Goal: Task Accomplishment & Management: Complete application form

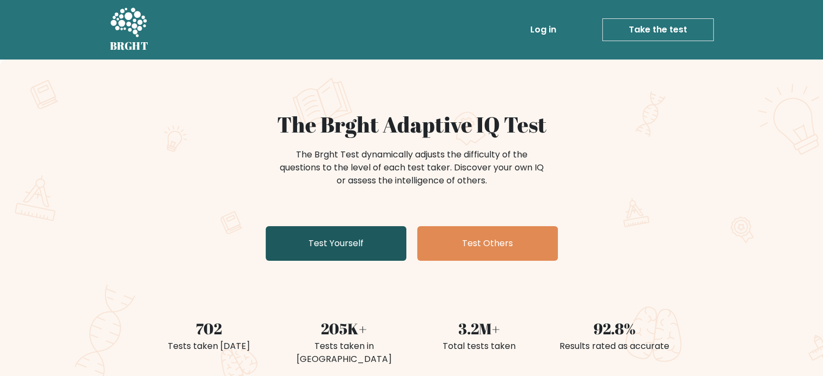
click at [282, 248] on link "Test Yourself" at bounding box center [336, 243] width 141 height 35
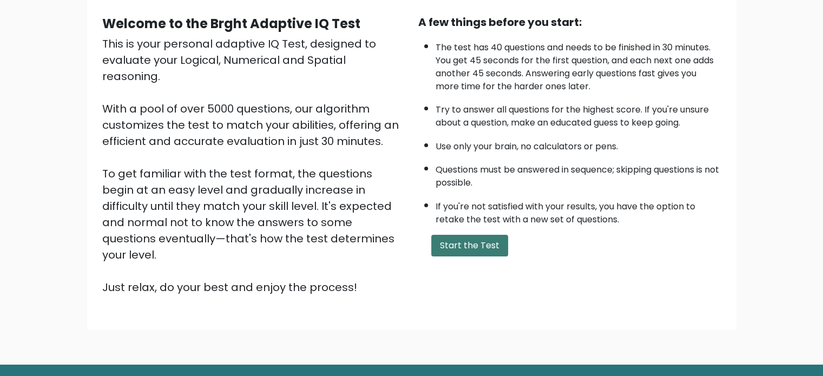
scroll to position [108, 0]
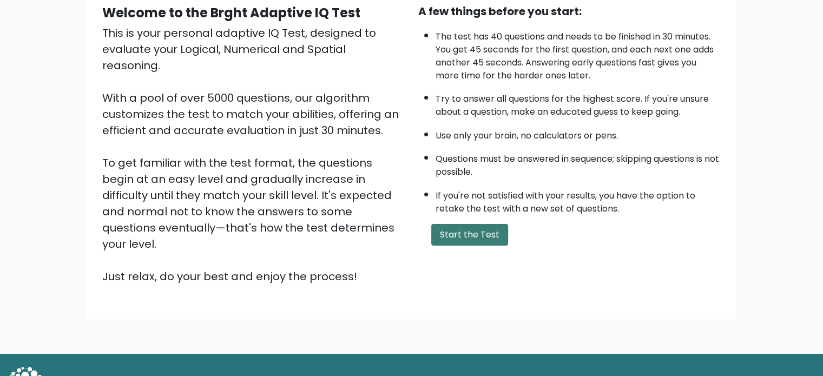
click at [480, 224] on button "Start the Test" at bounding box center [469, 235] width 77 height 22
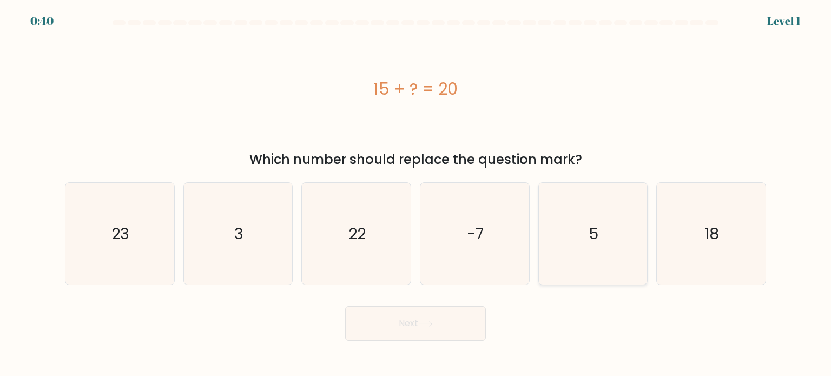
click at [605, 233] on icon "5" at bounding box center [593, 234] width 102 height 102
click at [416, 194] on input "e. 5" at bounding box center [416, 190] width 1 height 5
radio input "true"
click at [457, 319] on button "Next" at bounding box center [415, 323] width 141 height 35
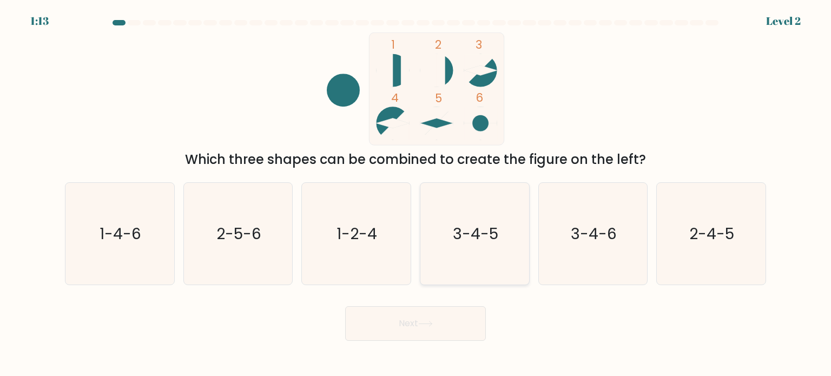
click at [485, 235] on text "3-4-5" at bounding box center [475, 233] width 45 height 22
click at [416, 194] on input "d. 3-4-5" at bounding box center [416, 190] width 1 height 5
radio input "true"
click at [448, 322] on button "Next" at bounding box center [415, 323] width 141 height 35
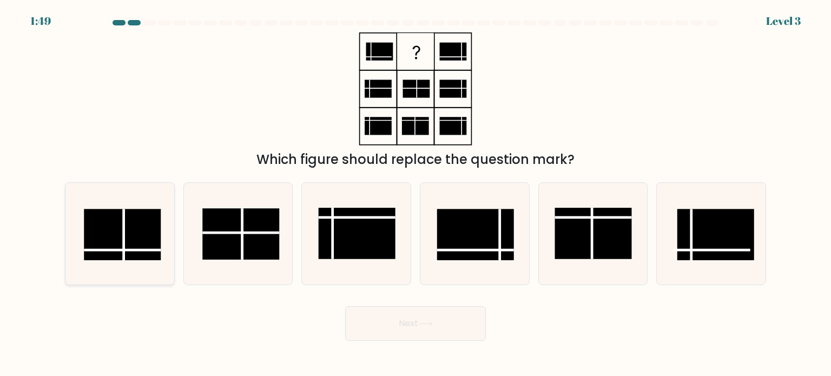
click at [140, 226] on rect at bounding box center [122, 234] width 77 height 51
click at [416, 194] on input "a." at bounding box center [416, 190] width 1 height 5
radio input "true"
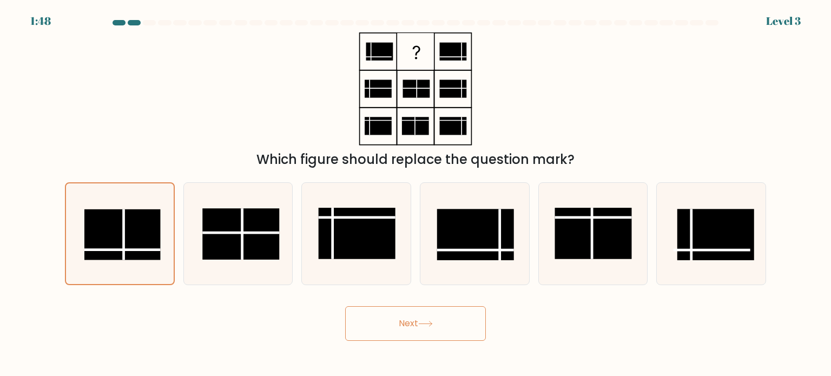
click at [384, 321] on button "Next" at bounding box center [415, 323] width 141 height 35
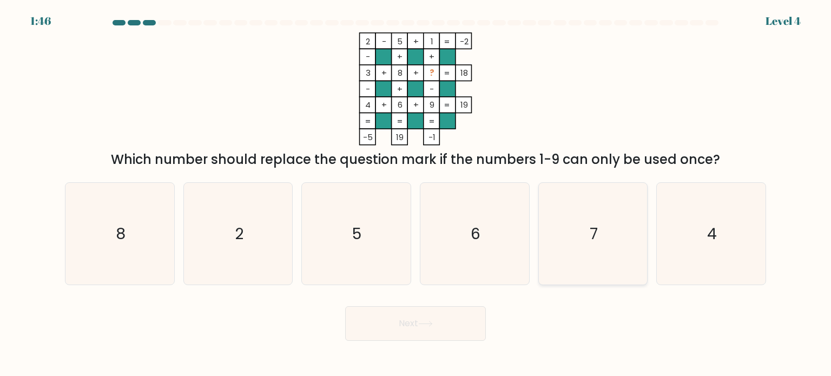
click at [578, 231] on icon "7" at bounding box center [593, 234] width 102 height 102
click at [416, 194] on input "e. 7" at bounding box center [416, 190] width 1 height 5
radio input "true"
click at [481, 220] on icon "6" at bounding box center [475, 234] width 102 height 102
click at [416, 194] on input "d. 6" at bounding box center [416, 190] width 1 height 5
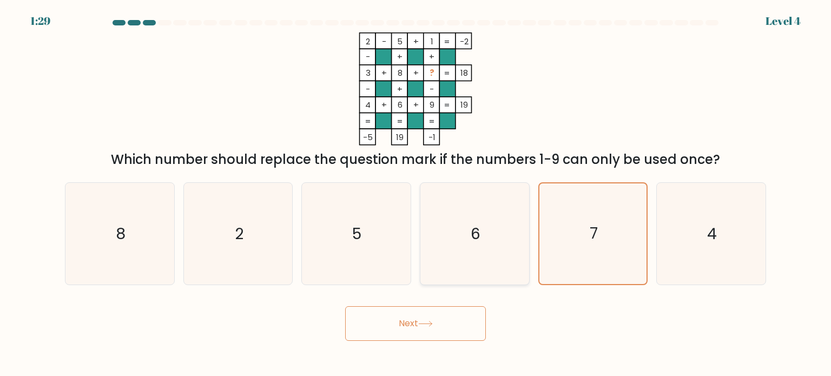
radio input "true"
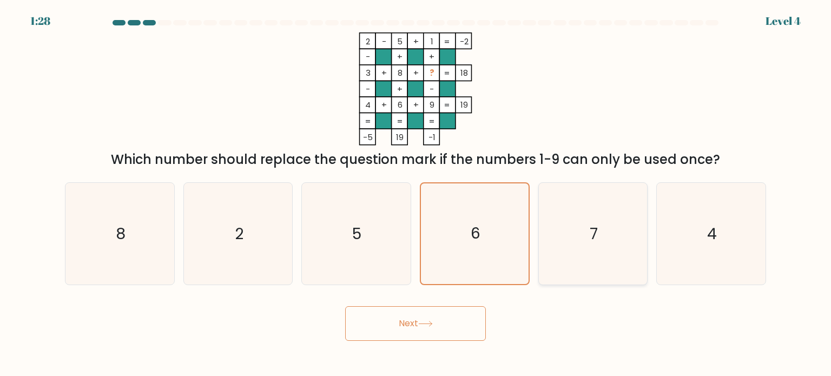
click at [557, 218] on icon "7" at bounding box center [593, 234] width 102 height 102
click at [416, 194] on input "e. 7" at bounding box center [416, 190] width 1 height 5
radio input "true"
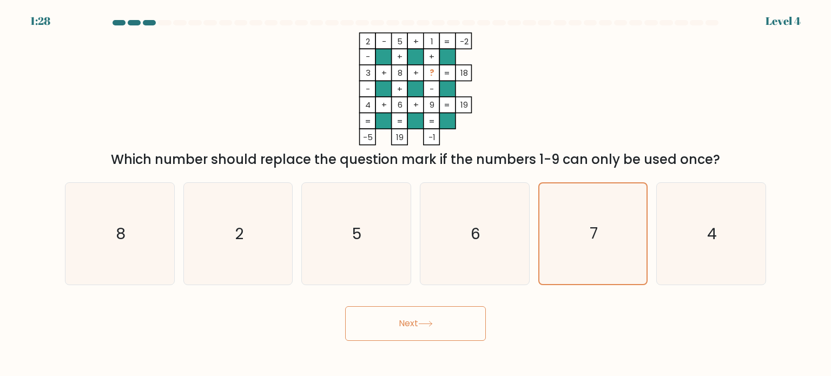
click at [423, 331] on button "Next" at bounding box center [415, 323] width 141 height 35
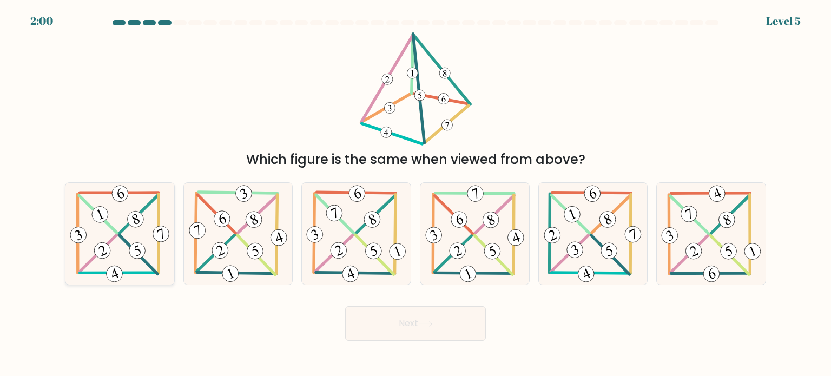
click at [111, 248] on icon at bounding box center [120, 234] width 104 height 102
click at [416, 194] on input "a." at bounding box center [416, 190] width 1 height 5
radio input "true"
click at [462, 326] on button "Next" at bounding box center [415, 323] width 141 height 35
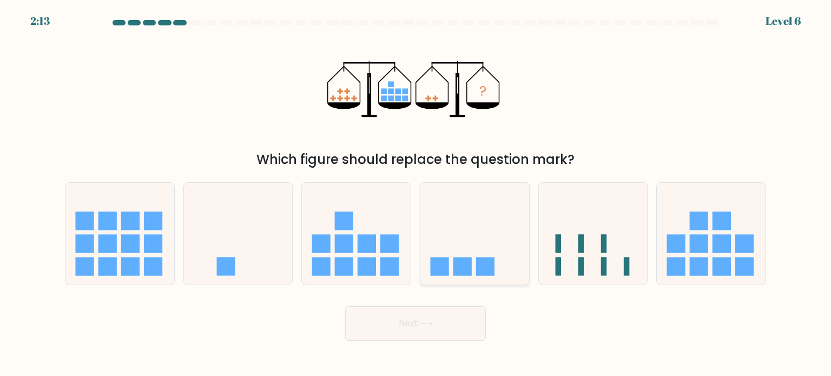
click at [453, 242] on icon at bounding box center [475, 234] width 109 height 90
click at [416, 194] on input "d." at bounding box center [416, 190] width 1 height 5
radio input "true"
click at [441, 318] on button "Next" at bounding box center [415, 323] width 141 height 35
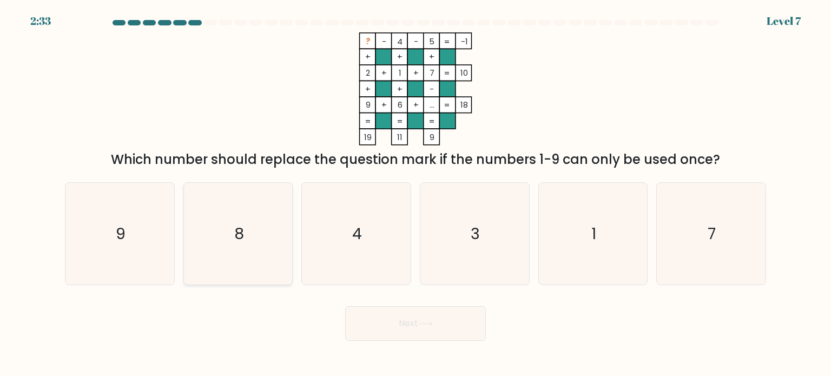
click at [233, 229] on icon "8" at bounding box center [238, 234] width 102 height 102
click at [416, 194] on input "b. 8" at bounding box center [416, 190] width 1 height 5
radio input "true"
click at [448, 337] on button "Next" at bounding box center [415, 323] width 141 height 35
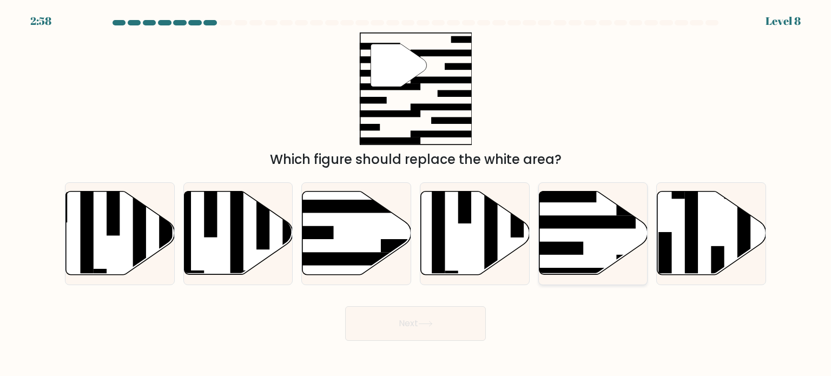
click at [582, 229] on icon at bounding box center [593, 233] width 109 height 83
click at [416, 194] on input "e." at bounding box center [416, 190] width 1 height 5
radio input "true"
click at [434, 320] on button "Next" at bounding box center [415, 323] width 141 height 35
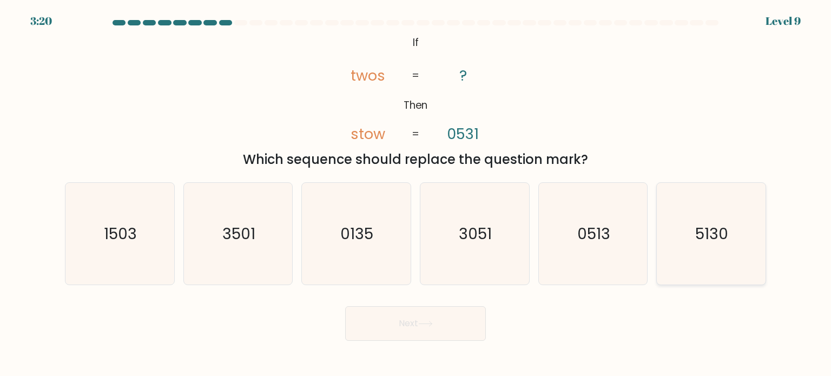
click at [695, 235] on icon "5130" at bounding box center [711, 234] width 102 height 102
click at [416, 194] on input "f. 5130" at bounding box center [416, 190] width 1 height 5
radio input "true"
click at [445, 335] on button "Next" at bounding box center [415, 323] width 141 height 35
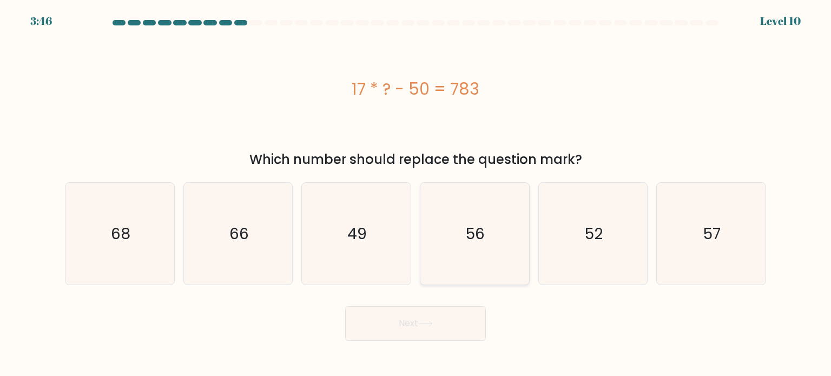
drag, startPoint x: 517, startPoint y: 263, endPoint x: 512, endPoint y: 270, distance: 8.5
click at [517, 264] on icon "56" at bounding box center [475, 234] width 102 height 102
click at [416, 194] on input "d. 56" at bounding box center [416, 190] width 1 height 5
radio input "true"
click at [422, 327] on button "Next" at bounding box center [415, 323] width 141 height 35
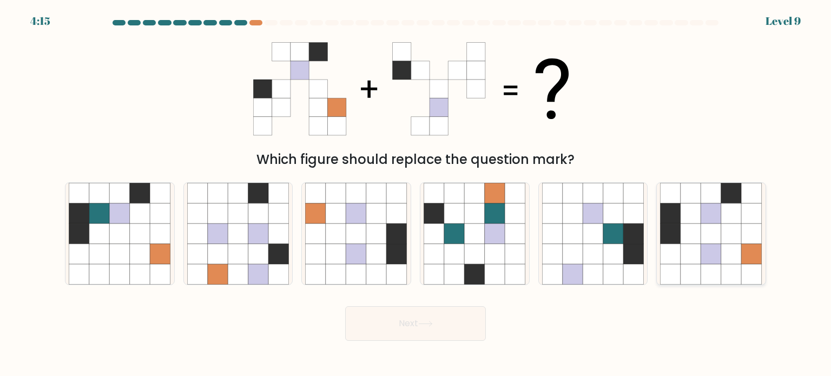
click at [717, 246] on icon at bounding box center [711, 254] width 21 height 21
click at [416, 194] on input "f." at bounding box center [416, 190] width 1 height 5
radio input "true"
click at [442, 313] on button "Next" at bounding box center [415, 323] width 141 height 35
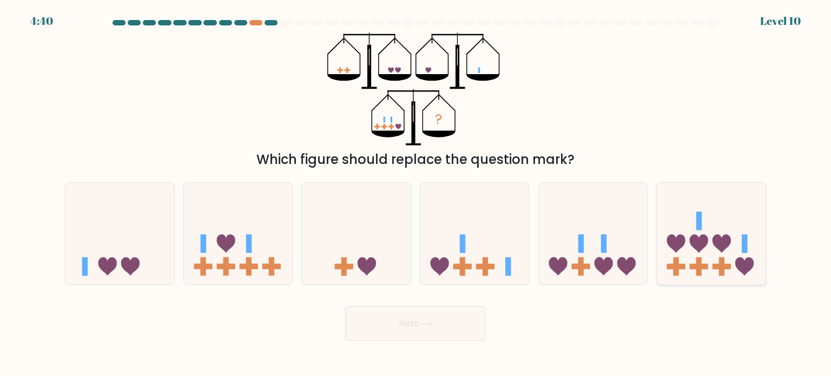
click at [730, 231] on icon at bounding box center [711, 234] width 109 height 90
click at [416, 194] on input "f." at bounding box center [416, 190] width 1 height 5
radio input "true"
click at [455, 331] on button "Next" at bounding box center [415, 323] width 141 height 35
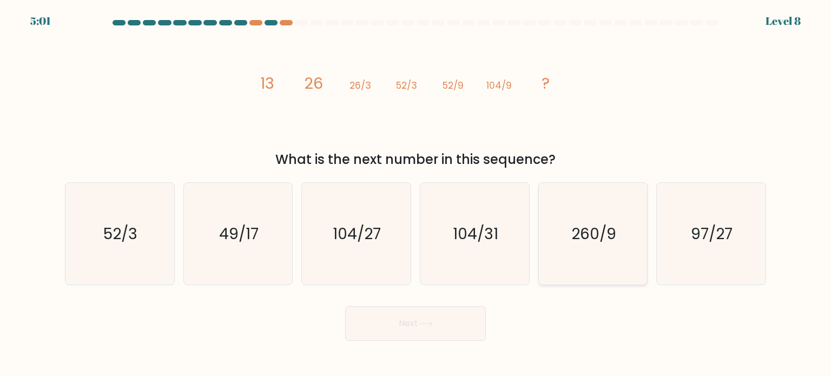
click at [587, 248] on icon "260/9" at bounding box center [593, 234] width 102 height 102
click at [416, 194] on input "e. 260/9" at bounding box center [416, 190] width 1 height 5
radio input "true"
click at [392, 330] on button "Next" at bounding box center [415, 323] width 141 height 35
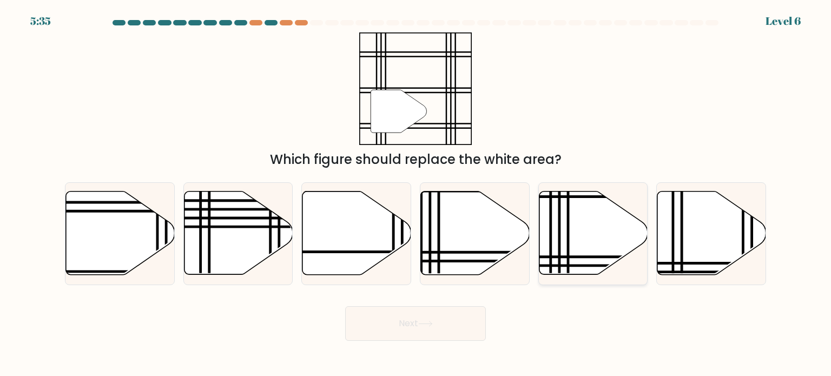
click at [584, 242] on icon at bounding box center [593, 233] width 109 height 83
click at [416, 194] on input "e." at bounding box center [416, 190] width 1 height 5
radio input "true"
click at [678, 258] on icon at bounding box center [712, 233] width 109 height 83
click at [416, 194] on input "f." at bounding box center [416, 190] width 1 height 5
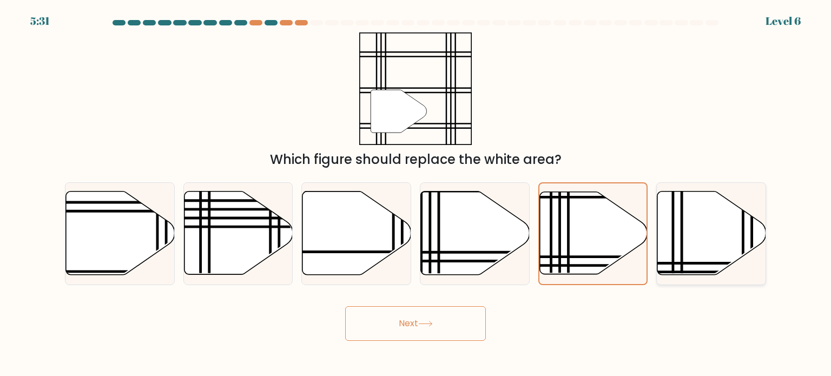
radio input "true"
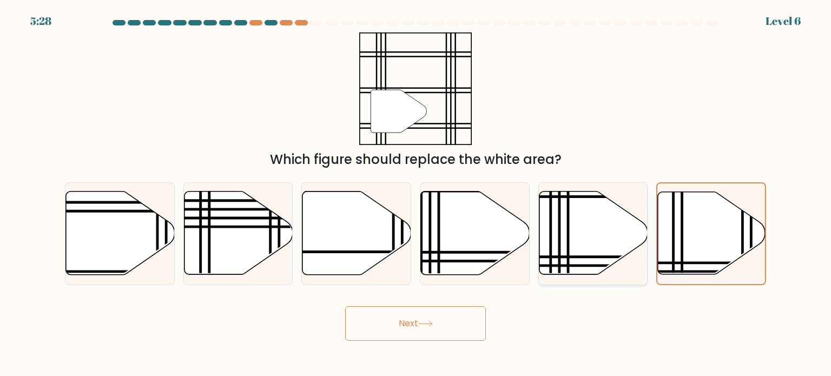
click at [578, 246] on icon at bounding box center [593, 233] width 109 height 83
click at [416, 194] on input "e." at bounding box center [416, 190] width 1 height 5
radio input "true"
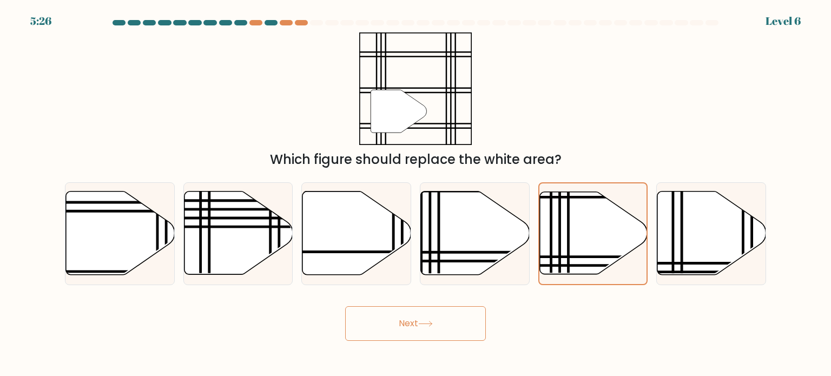
click at [438, 321] on button "Next" at bounding box center [415, 323] width 141 height 35
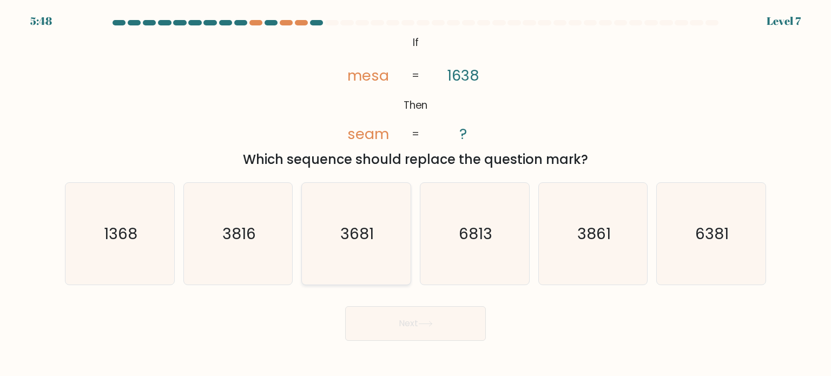
click at [370, 248] on icon "3681" at bounding box center [356, 234] width 102 height 102
click at [416, 194] on input "c. 3681" at bounding box center [416, 190] width 1 height 5
radio input "true"
click at [444, 317] on button "Next" at bounding box center [415, 323] width 141 height 35
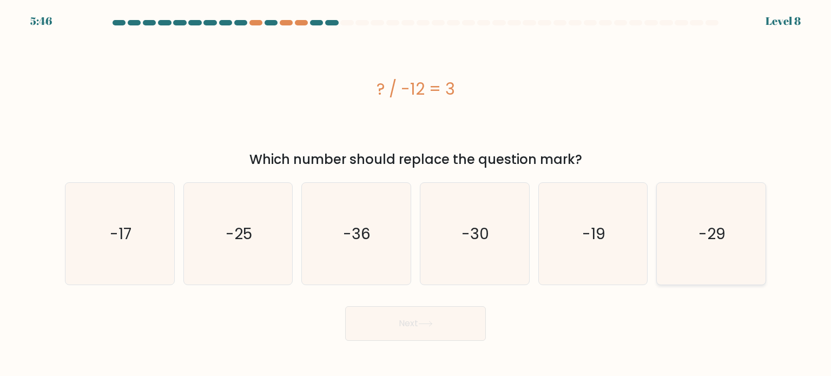
click at [711, 225] on text "-29" at bounding box center [712, 233] width 27 height 22
click at [416, 194] on input "f. -29" at bounding box center [416, 190] width 1 height 5
radio input "true"
click at [546, 223] on icon "-19" at bounding box center [593, 234] width 102 height 102
click at [416, 194] on input "e. -19" at bounding box center [416, 190] width 1 height 5
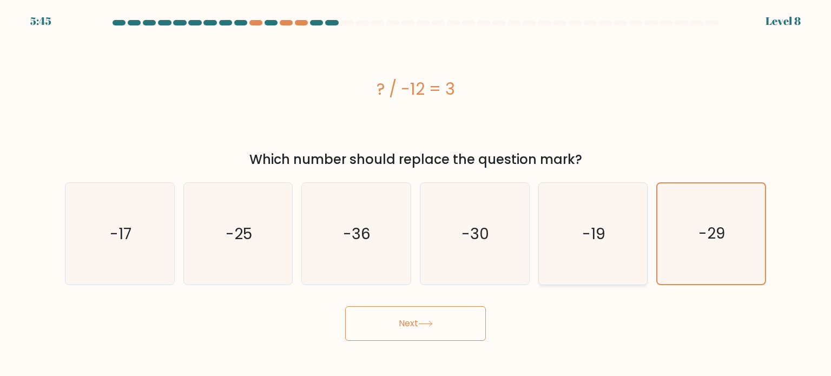
radio input "true"
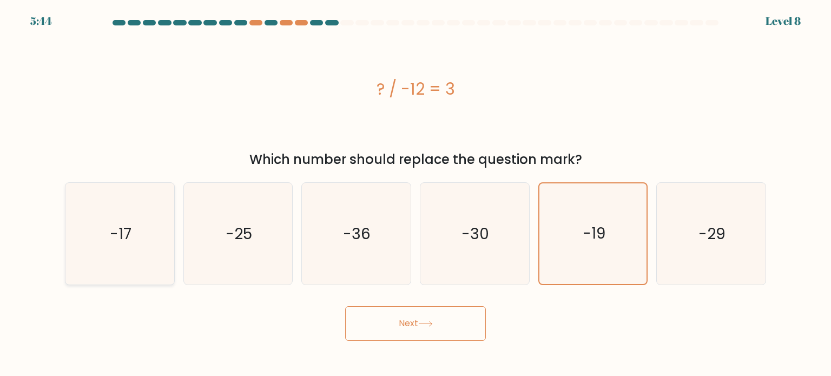
click at [132, 217] on icon "-17" at bounding box center [120, 234] width 102 height 102
click at [416, 194] on input "a. -17" at bounding box center [416, 190] width 1 height 5
radio input "true"
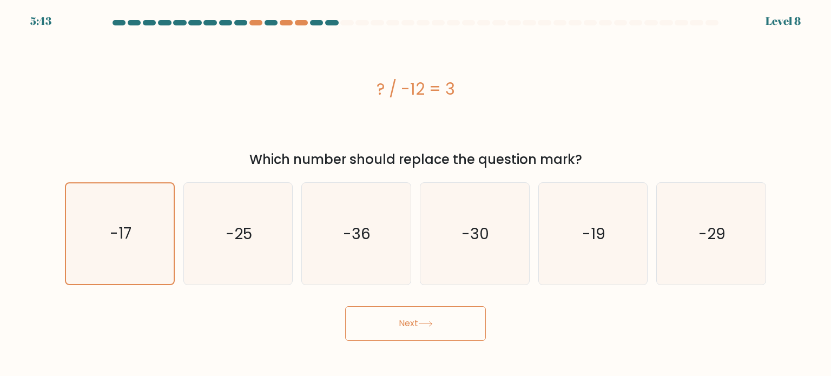
click at [414, 316] on button "Next" at bounding box center [415, 323] width 141 height 35
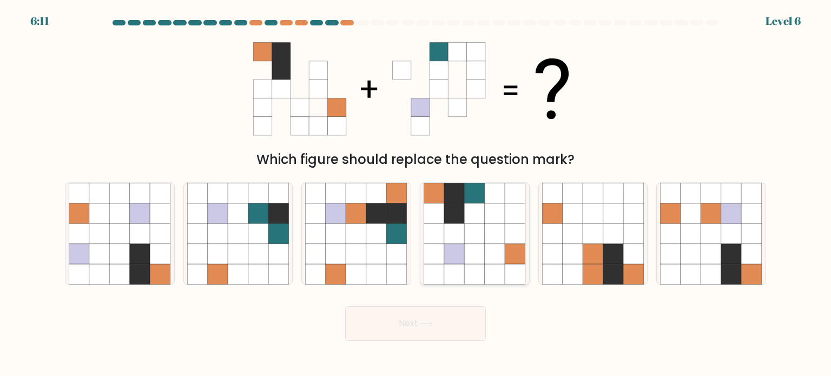
click at [460, 219] on icon at bounding box center [454, 213] width 21 height 21
click at [416, 194] on input "d." at bounding box center [416, 190] width 1 height 5
radio input "true"
click at [429, 335] on button "Next" at bounding box center [415, 323] width 141 height 35
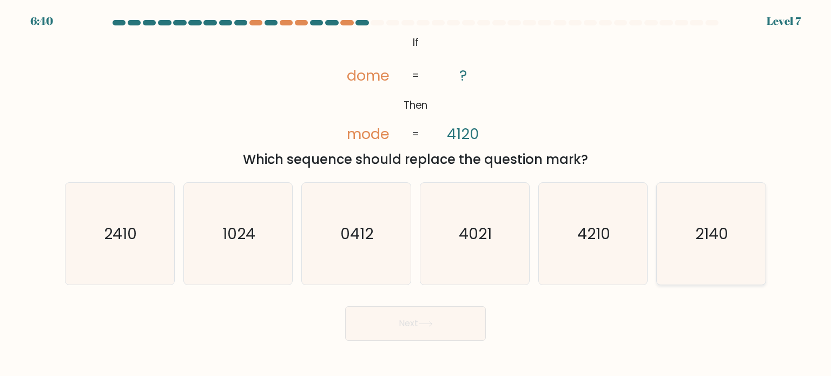
click at [688, 232] on icon "2140" at bounding box center [711, 234] width 102 height 102
click at [416, 194] on input "f. 2140" at bounding box center [416, 190] width 1 height 5
radio input "true"
click at [443, 322] on button "Next" at bounding box center [415, 323] width 141 height 35
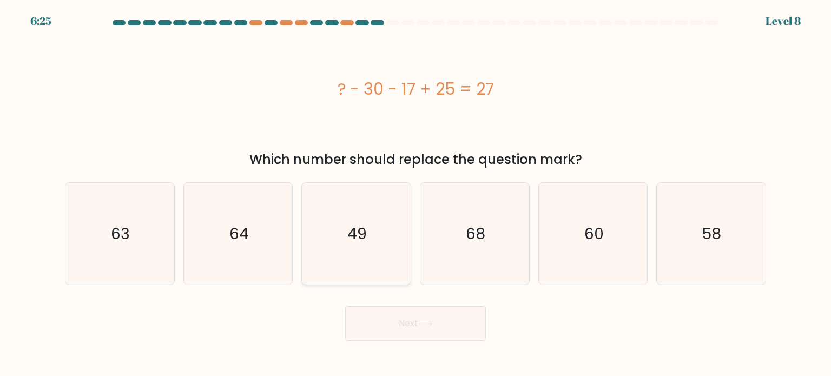
click at [383, 227] on icon "49" at bounding box center [356, 234] width 102 height 102
click at [416, 194] on input "c. 49" at bounding box center [416, 190] width 1 height 5
radio input "true"
click at [447, 331] on button "Next" at bounding box center [415, 323] width 141 height 35
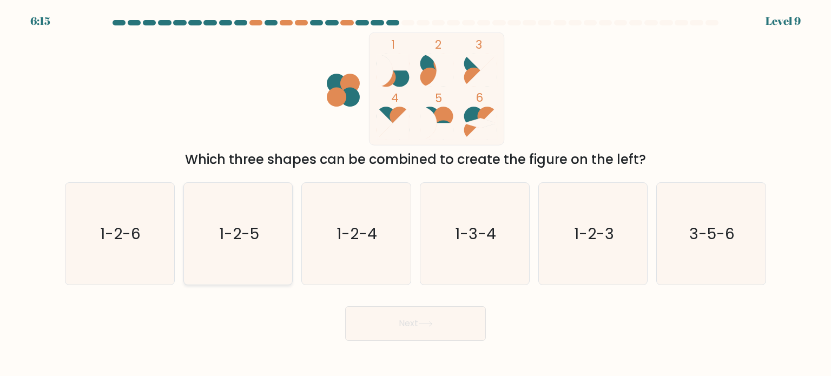
click at [244, 229] on text "1-2-5" at bounding box center [239, 233] width 40 height 22
click at [416, 194] on input "b. 1-2-5" at bounding box center [416, 190] width 1 height 5
radio input "true"
click at [403, 317] on button "Next" at bounding box center [415, 323] width 141 height 35
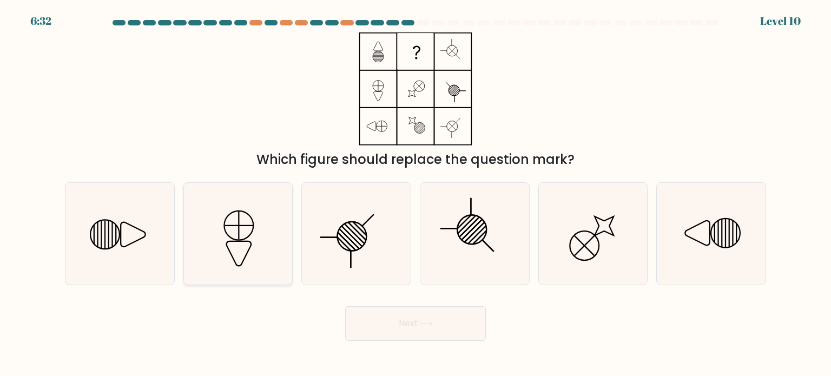
click at [250, 259] on icon at bounding box center [238, 234] width 102 height 102
click at [416, 194] on input "b." at bounding box center [416, 190] width 1 height 5
radio input "true"
click at [452, 329] on button "Next" at bounding box center [415, 323] width 141 height 35
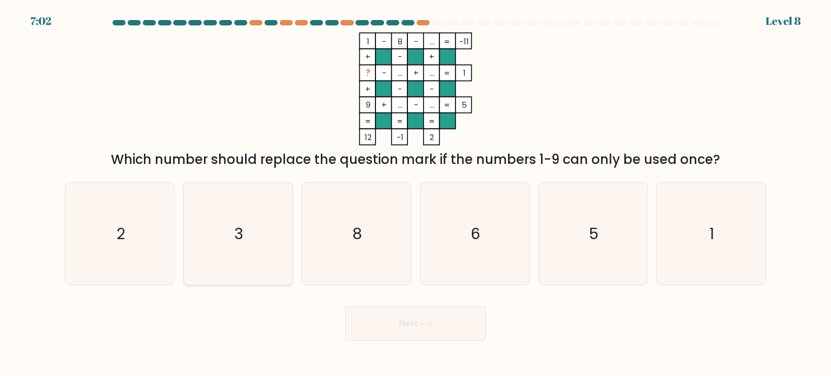
click at [228, 225] on icon "3" at bounding box center [238, 234] width 102 height 102
click at [416, 194] on input "b. 3" at bounding box center [416, 190] width 1 height 5
radio input "true"
click at [438, 323] on button "Next" at bounding box center [415, 323] width 141 height 35
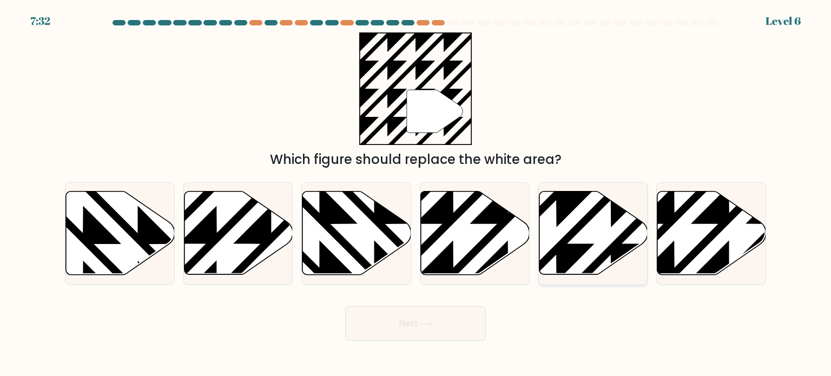
click at [604, 202] on icon at bounding box center [556, 189] width 219 height 219
click at [416, 194] on input "e." at bounding box center [416, 190] width 1 height 5
radio input "true"
click at [404, 326] on button "Next" at bounding box center [415, 323] width 141 height 35
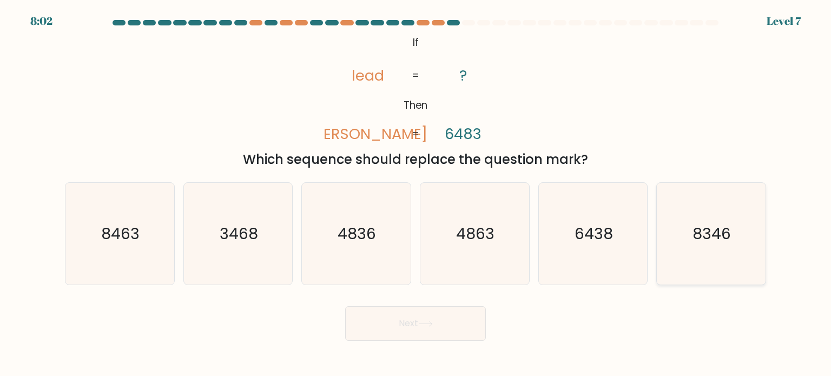
click at [698, 235] on text "8346" at bounding box center [712, 233] width 38 height 22
click at [416, 194] on input "f. 8346" at bounding box center [416, 190] width 1 height 5
radio input "true"
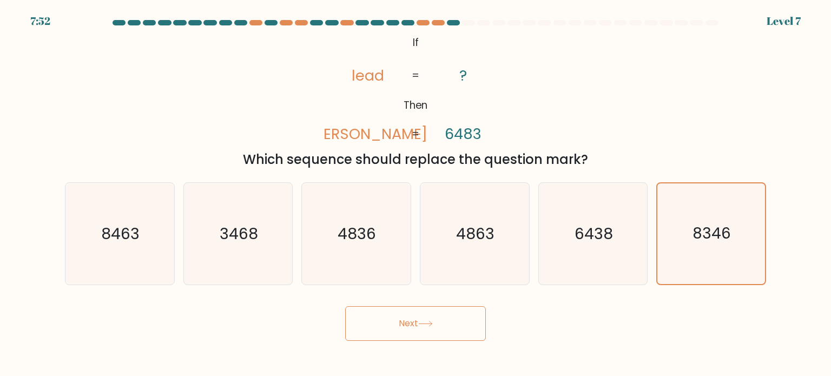
click at [385, 326] on button "Next" at bounding box center [415, 323] width 141 height 35
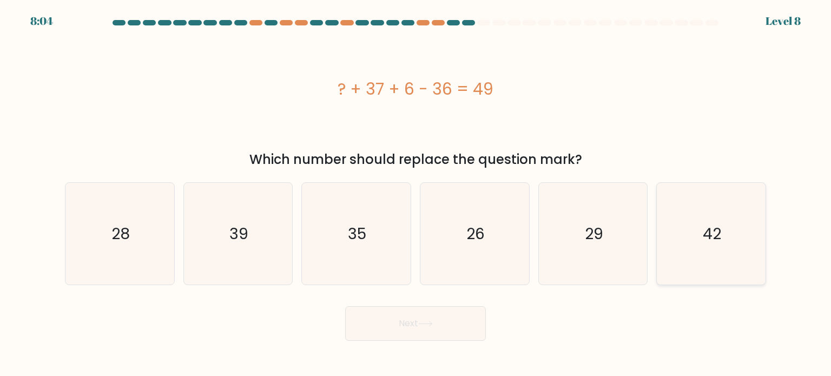
click at [765, 257] on div "42" at bounding box center [712, 233] width 110 height 103
click at [416, 194] on input "f. 42" at bounding box center [416, 190] width 1 height 5
radio input "true"
click at [402, 333] on button "Next" at bounding box center [415, 323] width 141 height 35
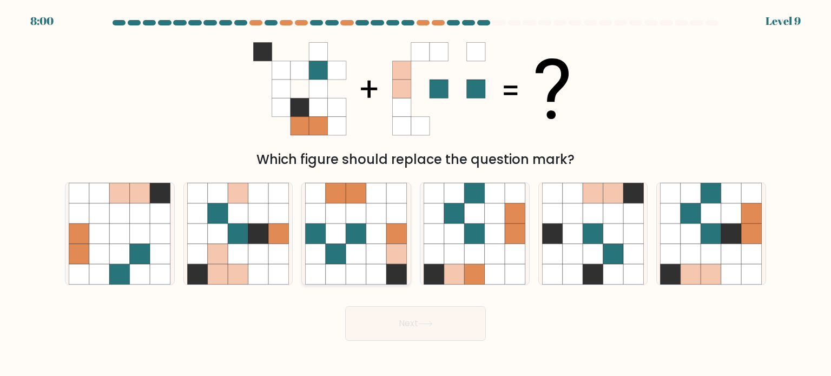
click at [366, 246] on icon at bounding box center [376, 254] width 21 height 21
click at [416, 194] on input "c." at bounding box center [416, 190] width 1 height 5
radio input "true"
click at [450, 225] on icon at bounding box center [454, 234] width 21 height 21
click at [416, 194] on input "d." at bounding box center [416, 190] width 1 height 5
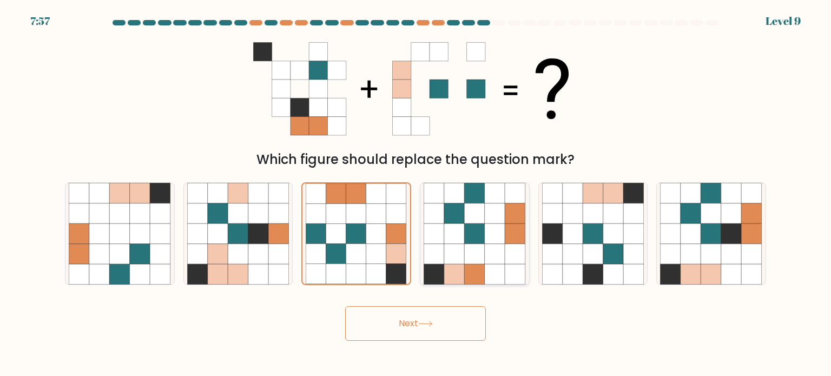
radio input "true"
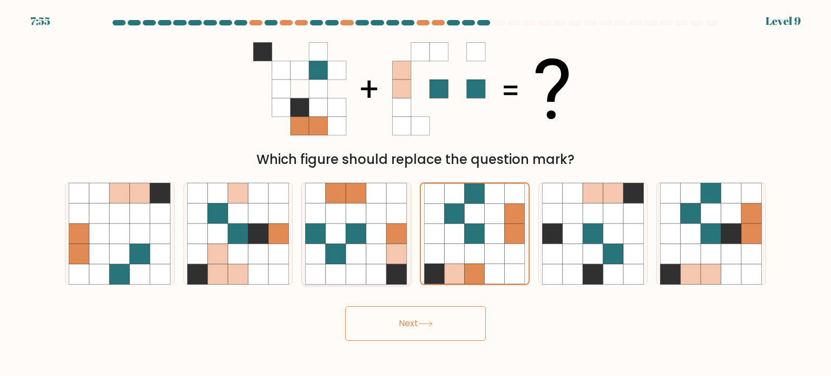
click at [373, 231] on icon at bounding box center [376, 234] width 21 height 21
click at [416, 194] on input "c." at bounding box center [416, 190] width 1 height 5
radio input "true"
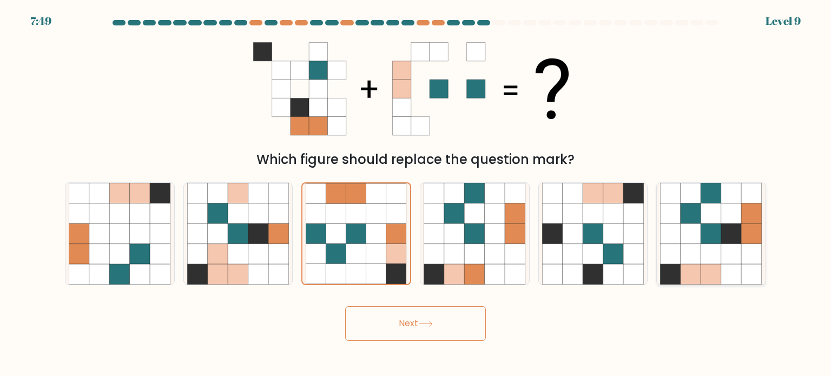
click at [704, 255] on icon at bounding box center [711, 254] width 21 height 21
click at [416, 194] on input "f." at bounding box center [416, 190] width 1 height 5
radio input "true"
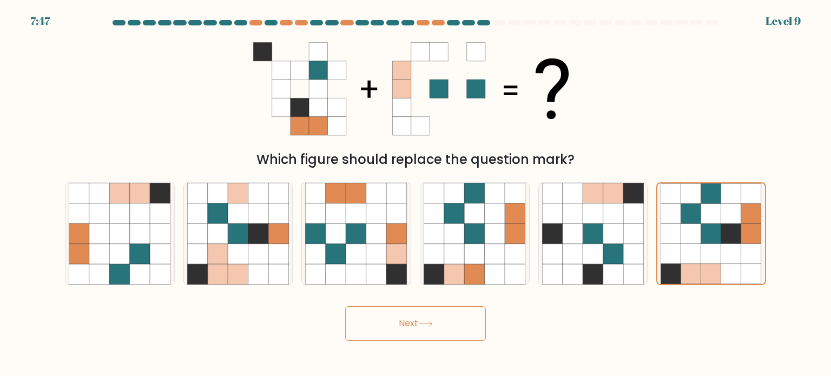
click at [444, 322] on button "Next" at bounding box center [415, 323] width 141 height 35
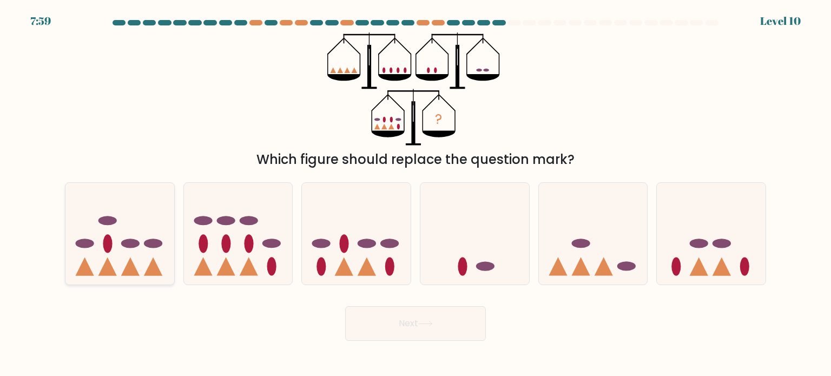
click at [126, 242] on ellipse at bounding box center [130, 243] width 18 height 9
click at [416, 194] on input "a." at bounding box center [416, 190] width 1 height 5
radio input "true"
click at [254, 239] on icon at bounding box center [238, 234] width 109 height 90
click at [416, 194] on input "b." at bounding box center [416, 190] width 1 height 5
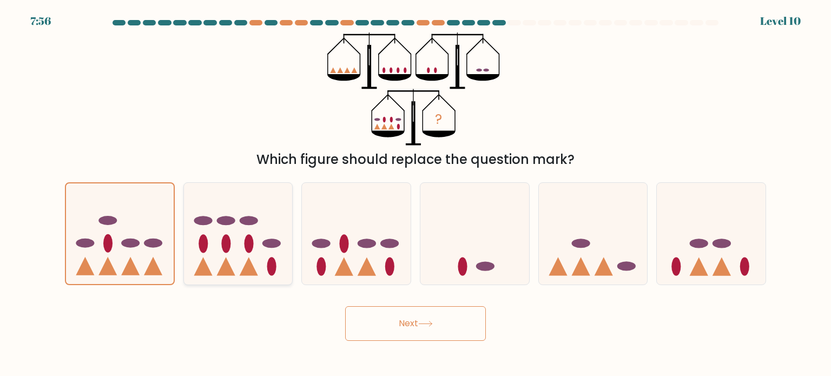
radio input "true"
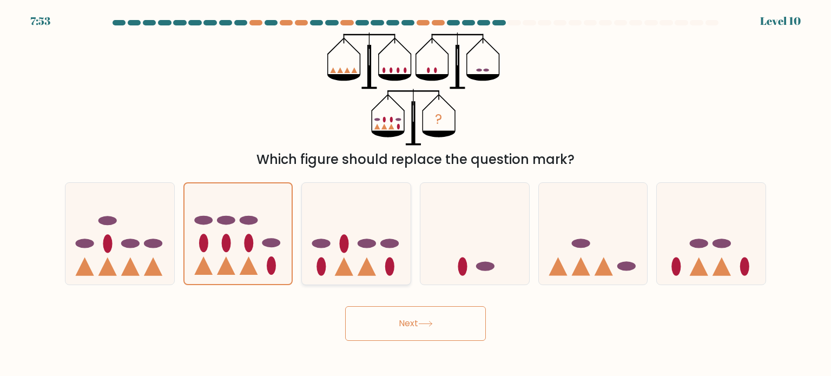
click at [339, 250] on icon at bounding box center [356, 234] width 109 height 90
click at [416, 194] on input "c." at bounding box center [416, 190] width 1 height 5
radio input "true"
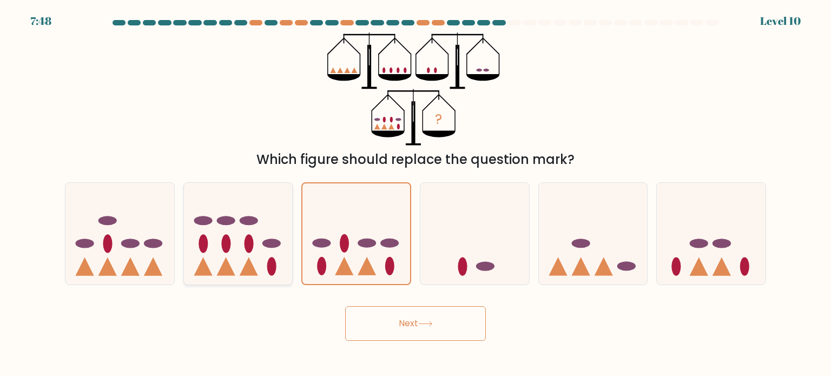
click at [204, 261] on icon at bounding box center [203, 266] width 18 height 18
click at [416, 194] on input "b." at bounding box center [416, 190] width 1 height 5
radio input "true"
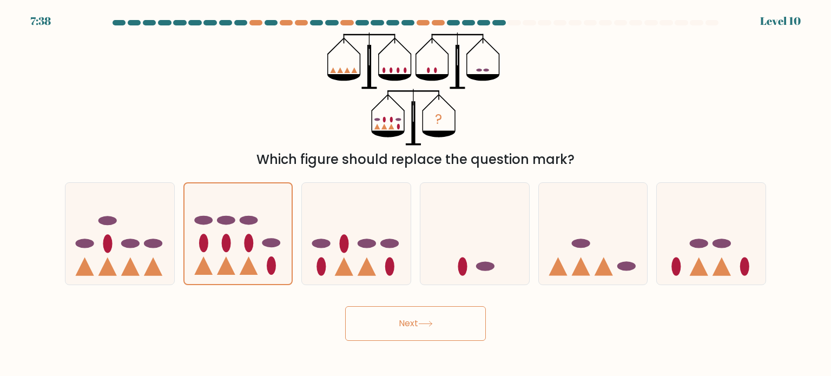
click at [416, 322] on button "Next" at bounding box center [415, 323] width 141 height 35
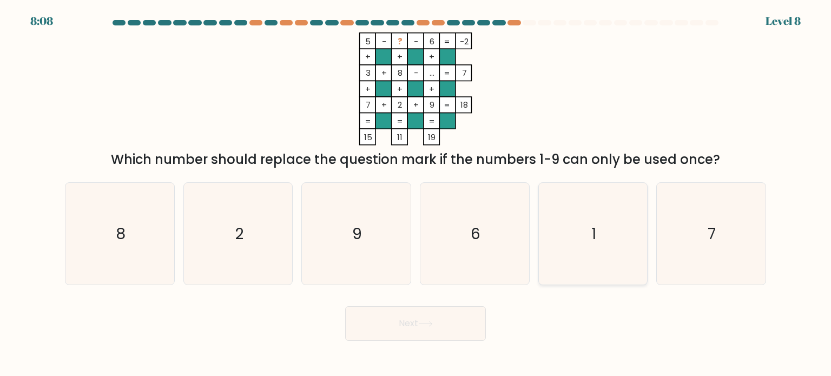
click at [560, 228] on icon "1" at bounding box center [593, 234] width 102 height 102
click at [416, 194] on input "e. 1" at bounding box center [416, 190] width 1 height 5
radio input "true"
click at [427, 328] on button "Next" at bounding box center [415, 323] width 141 height 35
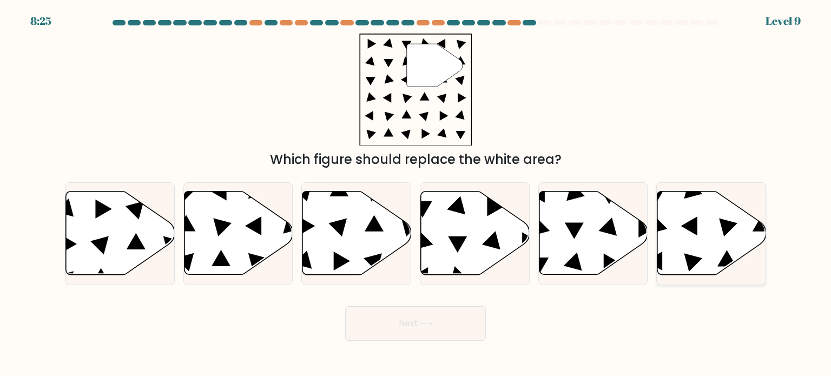
click at [705, 246] on icon at bounding box center [712, 233] width 109 height 83
click at [416, 194] on input "f." at bounding box center [416, 190] width 1 height 5
radio input "true"
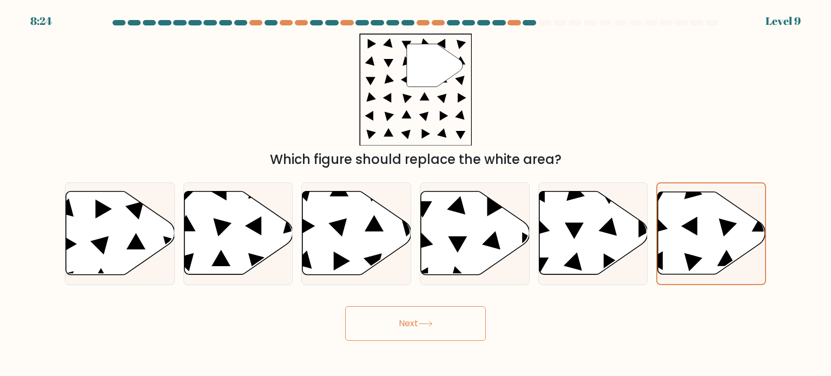
click at [424, 316] on button "Next" at bounding box center [415, 323] width 141 height 35
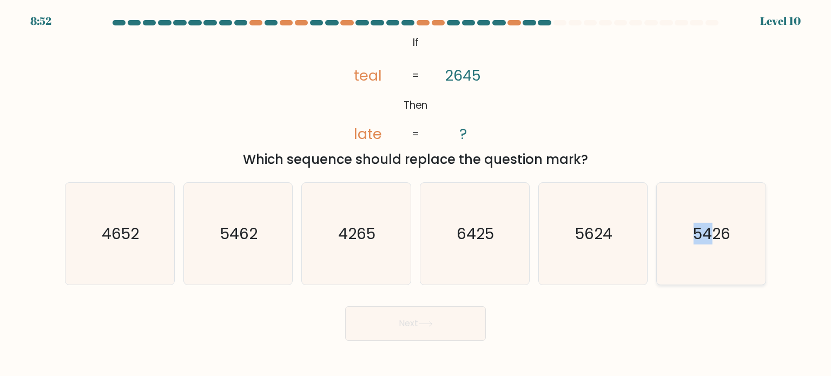
drag, startPoint x: 694, startPoint y: 255, endPoint x: 713, endPoint y: 261, distance: 19.7
click at [716, 259] on icon "5426" at bounding box center [711, 234] width 102 height 102
click at [430, 316] on button "Next" at bounding box center [415, 323] width 141 height 35
click at [691, 224] on icon "5426" at bounding box center [711, 234] width 102 height 102
click at [416, 194] on input "f. 5426" at bounding box center [416, 190] width 1 height 5
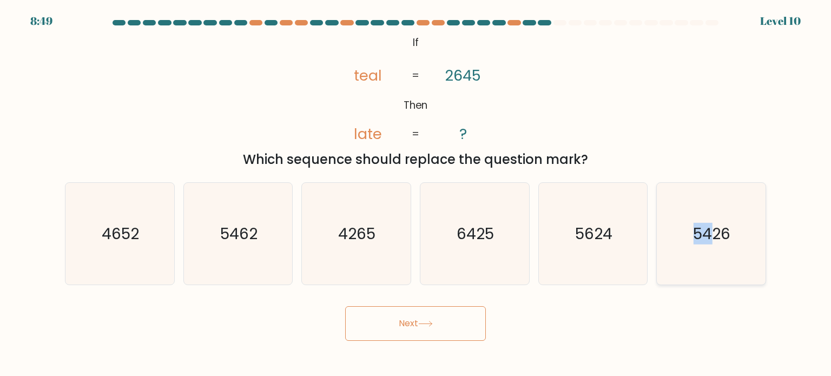
radio input "true"
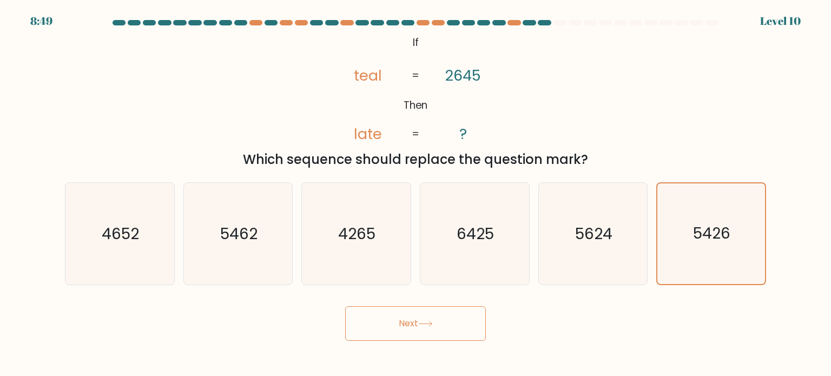
click at [433, 337] on button "Next" at bounding box center [415, 323] width 141 height 35
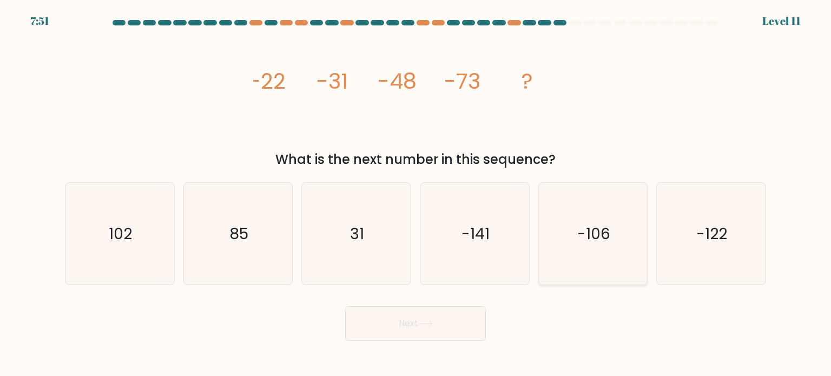
drag, startPoint x: 596, startPoint y: 237, endPoint x: 570, endPoint y: 232, distance: 27.0
click at [594, 237] on text "-106" at bounding box center [594, 233] width 33 height 22
click at [412, 324] on button "Next" at bounding box center [415, 323] width 141 height 35
click at [574, 224] on icon "-106" at bounding box center [593, 234] width 102 height 102
click at [416, 194] on input "e. -106" at bounding box center [416, 190] width 1 height 5
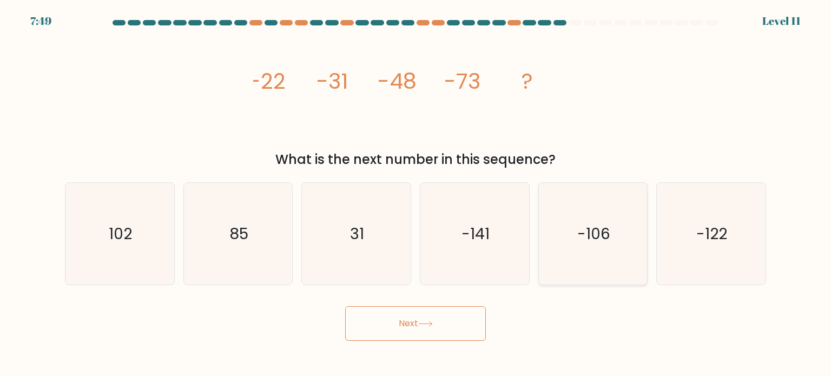
radio input "true"
click at [405, 327] on button "Next" at bounding box center [415, 323] width 141 height 35
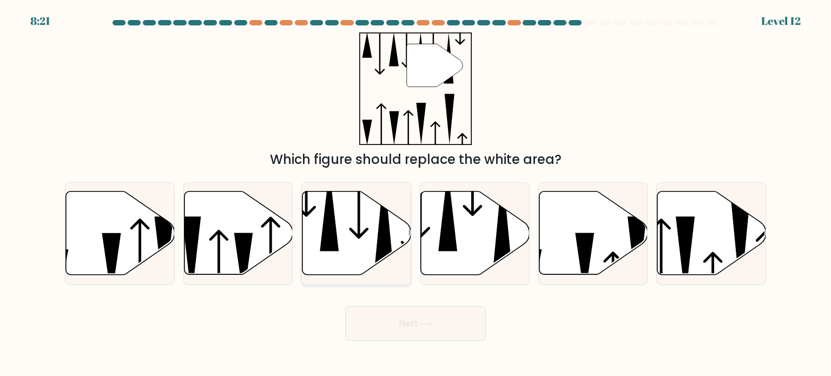
click at [364, 211] on icon at bounding box center [357, 233] width 109 height 83
click at [416, 194] on input "c." at bounding box center [416, 190] width 1 height 5
radio input "true"
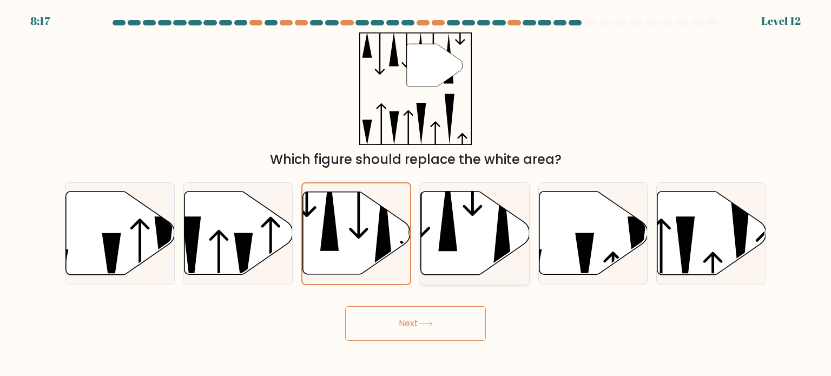
click at [461, 233] on icon at bounding box center [475, 233] width 109 height 83
click at [416, 194] on input "d." at bounding box center [416, 190] width 1 height 5
radio input "true"
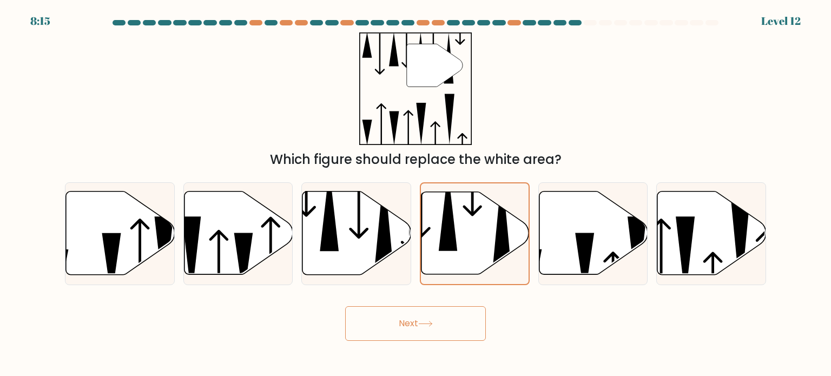
click at [450, 333] on button "Next" at bounding box center [415, 323] width 141 height 35
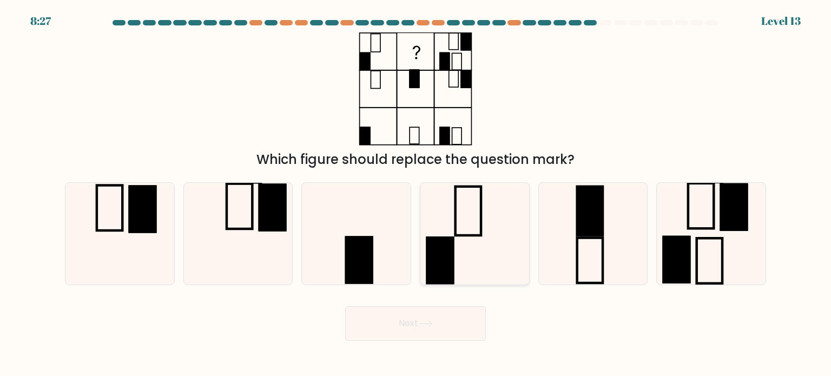
click at [498, 242] on icon at bounding box center [475, 234] width 102 height 102
click at [416, 194] on input "d." at bounding box center [416, 190] width 1 height 5
radio input "true"
click at [405, 317] on button "Next" at bounding box center [415, 323] width 141 height 35
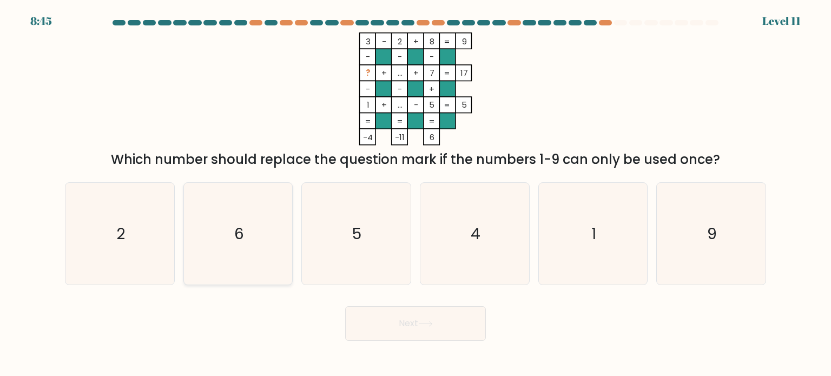
click at [237, 199] on icon "6" at bounding box center [238, 234] width 102 height 102
click at [416, 194] on input "b. 6" at bounding box center [416, 190] width 1 height 5
radio input "true"
click at [443, 327] on button "Next" at bounding box center [415, 323] width 141 height 35
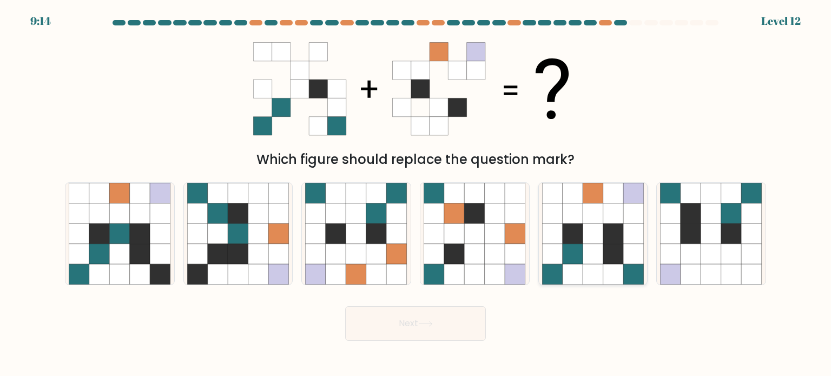
click at [561, 234] on icon at bounding box center [552, 234] width 21 height 21
click at [416, 194] on input "e." at bounding box center [416, 190] width 1 height 5
radio input "true"
click at [421, 323] on icon at bounding box center [425, 324] width 15 height 6
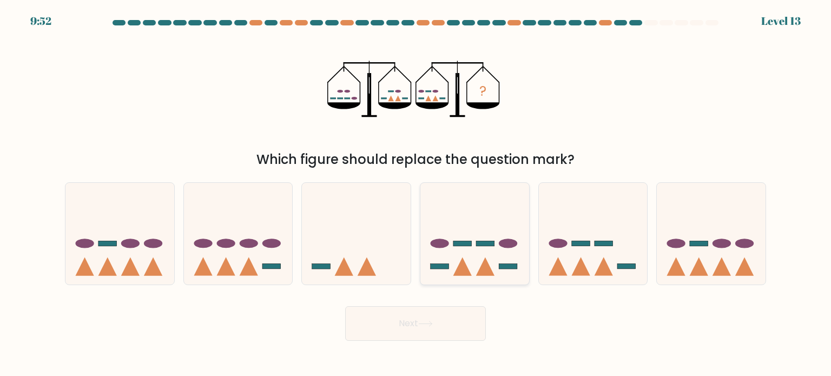
click at [433, 263] on icon at bounding box center [475, 234] width 109 height 90
click at [416, 194] on input "d." at bounding box center [416, 190] width 1 height 5
radio input "true"
click at [427, 324] on icon at bounding box center [425, 324] width 15 height 6
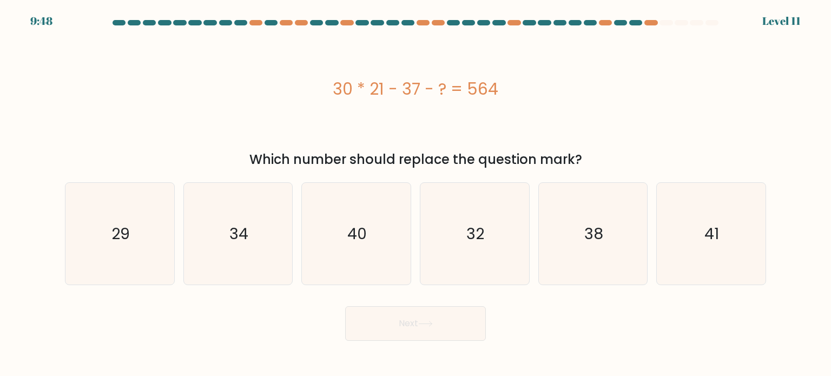
click at [829, 241] on form "a." at bounding box center [415, 180] width 831 height 321
click at [710, 238] on text "41" at bounding box center [712, 233] width 15 height 22
click at [416, 194] on input "f. 41" at bounding box center [416, 190] width 1 height 5
radio input "true"
click at [454, 318] on button "Next" at bounding box center [415, 323] width 141 height 35
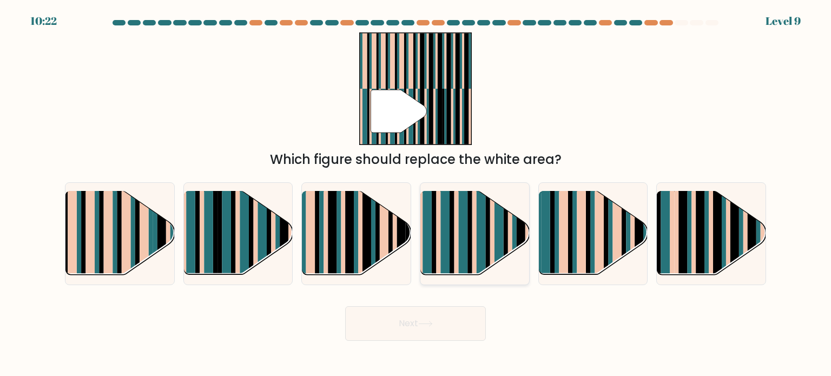
click at [477, 233] on rect at bounding box center [481, 243] width 9 height 108
click at [416, 194] on input "d." at bounding box center [416, 190] width 1 height 5
radio input "true"
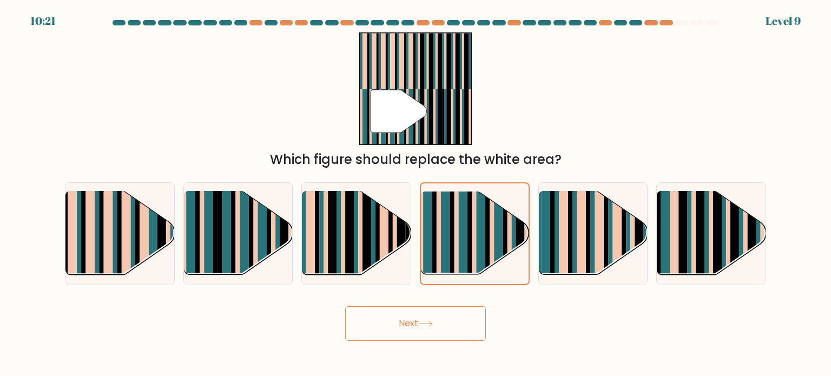
click at [437, 324] on button "Next" at bounding box center [415, 323] width 141 height 35
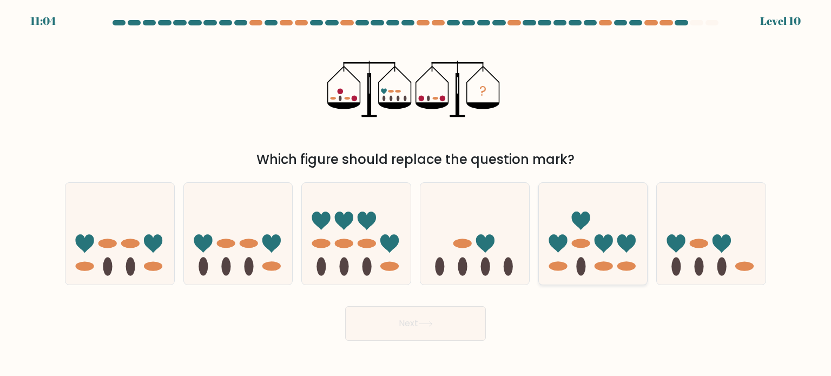
click at [632, 231] on icon at bounding box center [593, 234] width 109 height 90
click at [416, 194] on input "e." at bounding box center [416, 190] width 1 height 5
radio input "true"
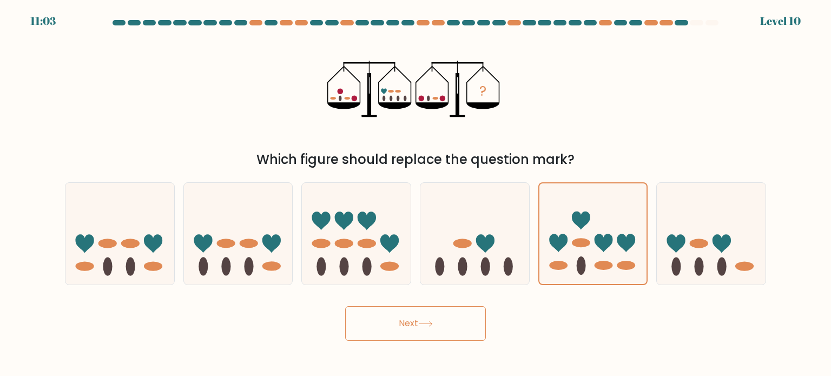
click at [424, 320] on button "Next" at bounding box center [415, 323] width 141 height 35
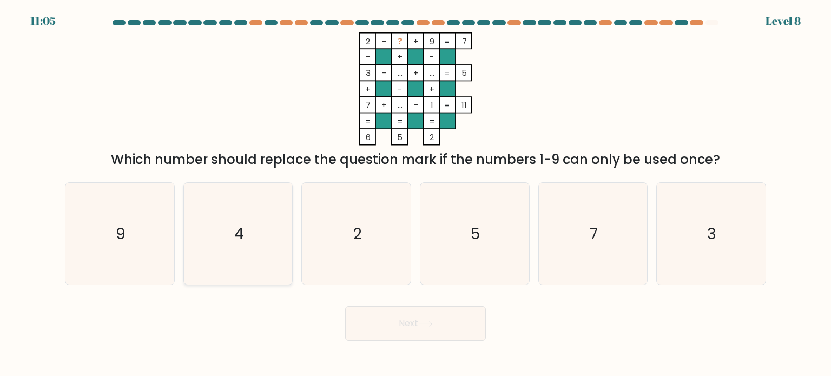
click at [229, 244] on icon "4" at bounding box center [238, 234] width 102 height 102
click at [416, 194] on input "b. 4" at bounding box center [416, 190] width 1 height 5
radio input "true"
click at [435, 330] on button "Next" at bounding box center [415, 323] width 141 height 35
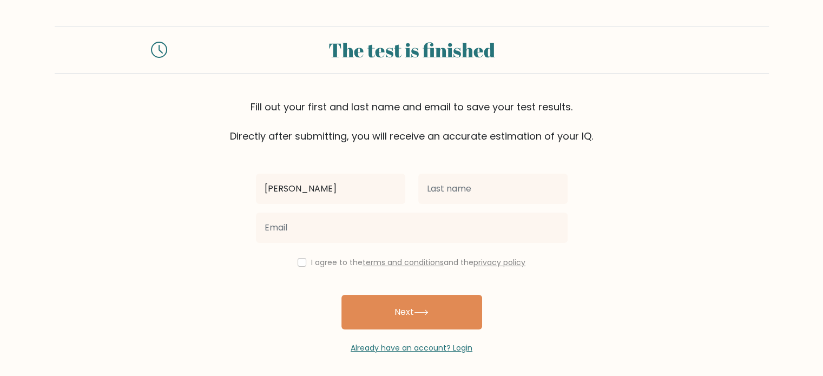
type input "[PERSON_NAME]"
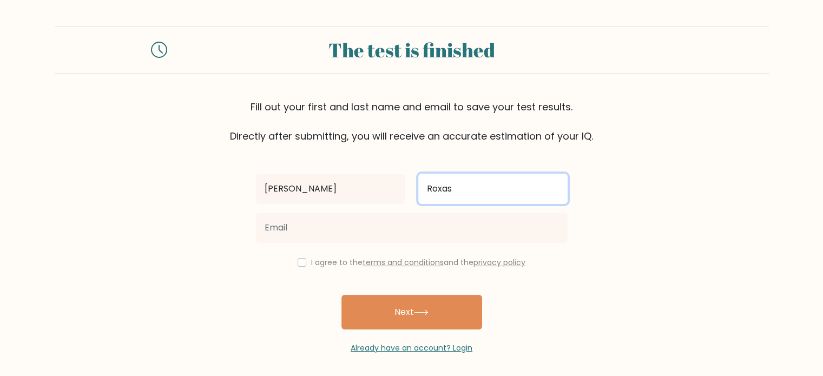
type input "Roxas"
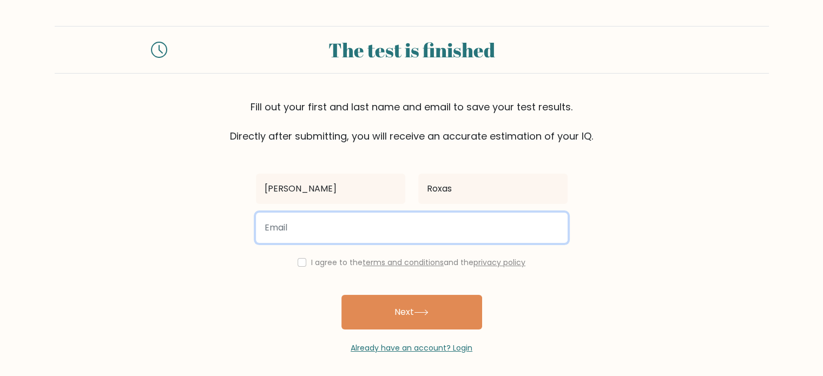
click at [316, 238] on input "email" at bounding box center [412, 228] width 312 height 30
type input "renzyroxas03@gmail.com"
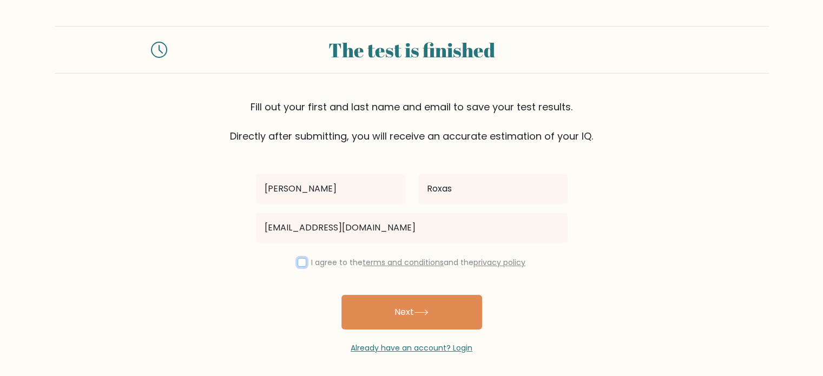
click at [300, 265] on input "checkbox" at bounding box center [302, 262] width 9 height 9
checkbox input "true"
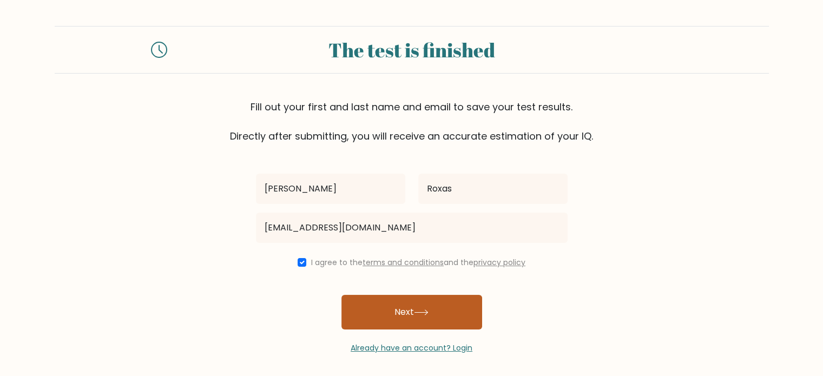
click at [404, 303] on button "Next" at bounding box center [412, 312] width 141 height 35
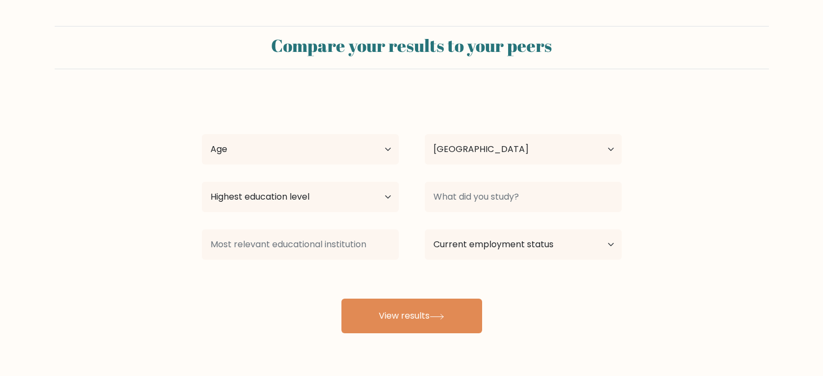
select select "PH"
drag, startPoint x: 329, startPoint y: 138, endPoint x: 315, endPoint y: 143, distance: 14.4
click at [329, 138] on select "Age Under [DEMOGRAPHIC_DATA] [DEMOGRAPHIC_DATA] [DEMOGRAPHIC_DATA] [DEMOGRAPHIC…" at bounding box center [300, 149] width 197 height 30
select select "18_24"
click at [202, 134] on select "Age Under [DEMOGRAPHIC_DATA] [DEMOGRAPHIC_DATA] [DEMOGRAPHIC_DATA] [DEMOGRAPHIC…" at bounding box center [300, 149] width 197 height 30
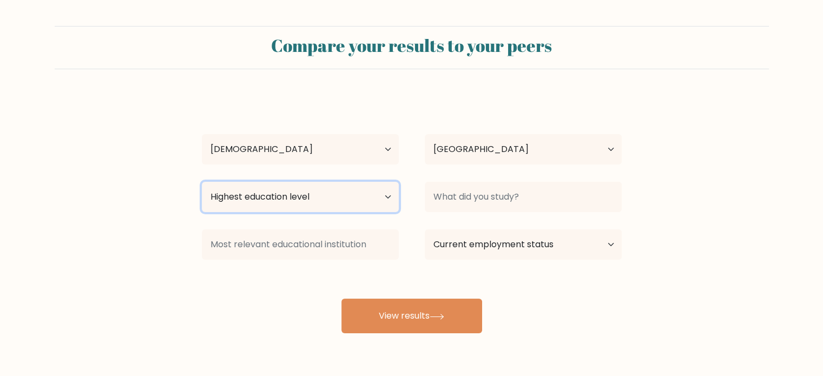
click at [293, 202] on select "Highest education level No schooling Primary Lower Secondary Upper Secondary Oc…" at bounding box center [300, 197] width 197 height 30
select select "bachelors_degree"
click at [202, 182] on select "Highest education level No schooling Primary Lower Secondary Upper Secondary Oc…" at bounding box center [300, 197] width 197 height 30
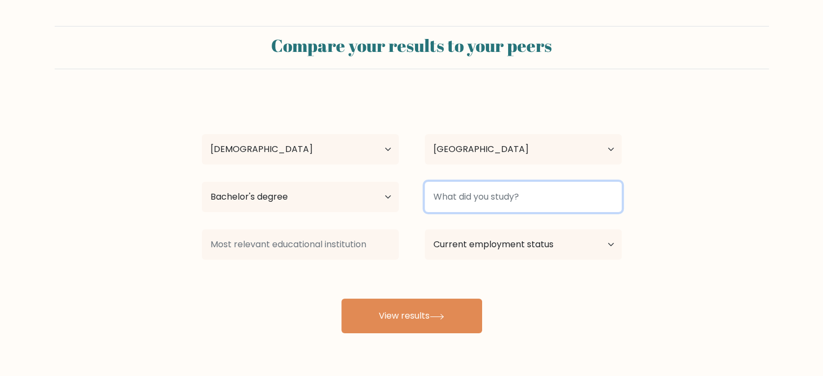
click at [528, 204] on input at bounding box center [523, 197] width 197 height 30
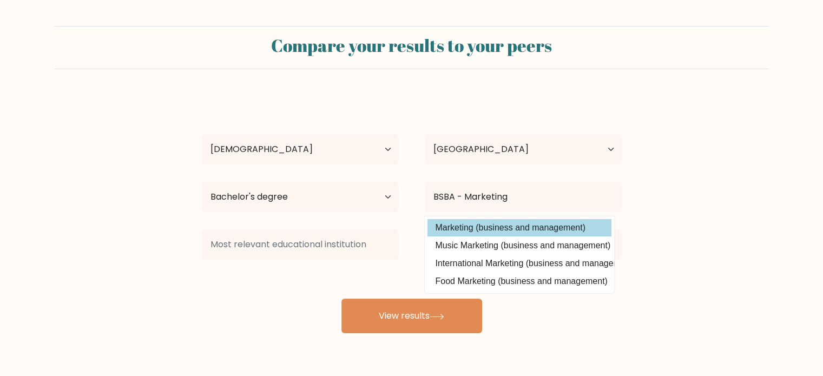
click at [526, 235] on option "Marketing (business and management)" at bounding box center [520, 227] width 184 height 17
type input "Marketing"
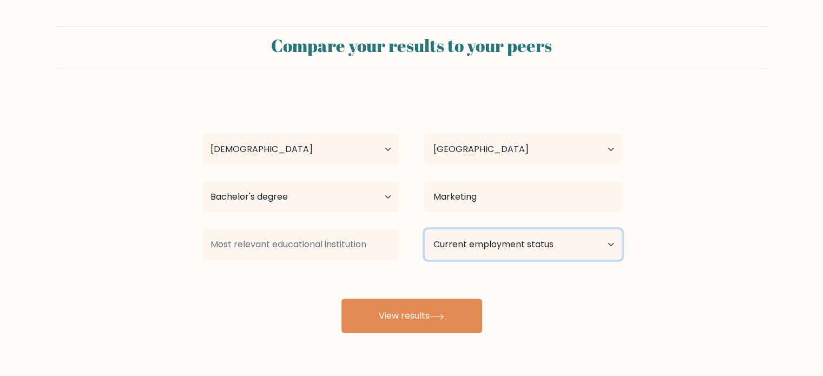
click at [476, 241] on select "Current employment status Employed Student Retired Other / prefer not to answer" at bounding box center [523, 244] width 197 height 30
select select "other"
click at [425, 229] on select "Current employment status Employed Student Retired Other / prefer not to answer" at bounding box center [523, 244] width 197 height 30
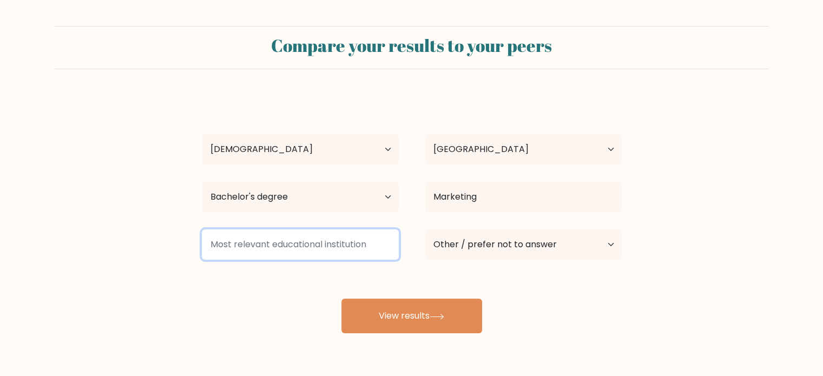
click at [323, 242] on input at bounding box center [300, 244] width 197 height 30
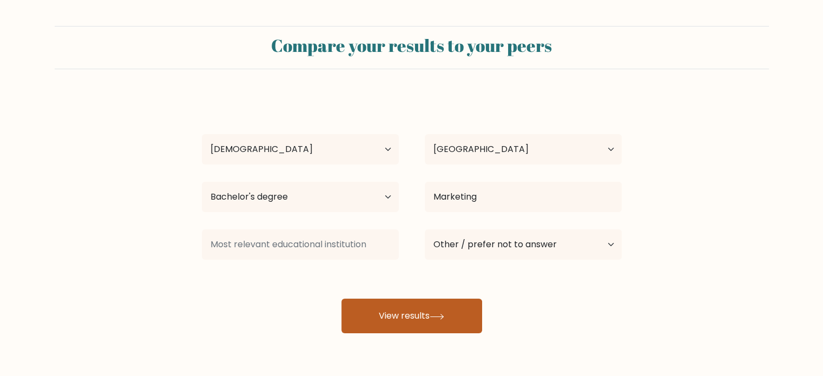
click at [428, 315] on button "View results" at bounding box center [412, 316] width 141 height 35
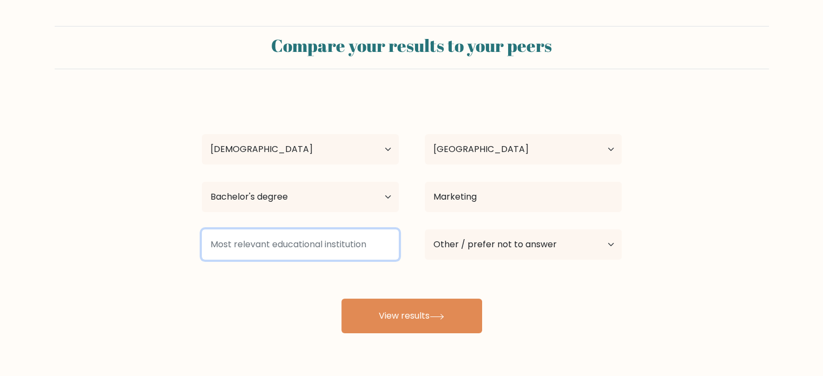
click at [300, 240] on input at bounding box center [300, 244] width 197 height 30
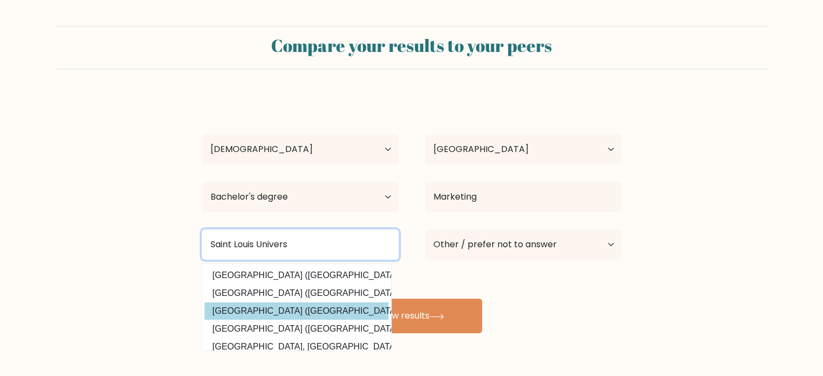
scroll to position [54, 0]
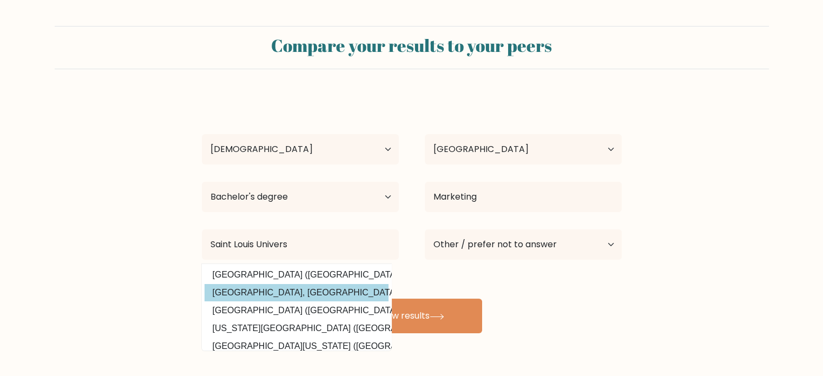
click at [325, 295] on option "Saint Louis University, Baguio City (Philippines)" at bounding box center [297, 292] width 184 height 17
type input "Saint Louis University, Baguio City"
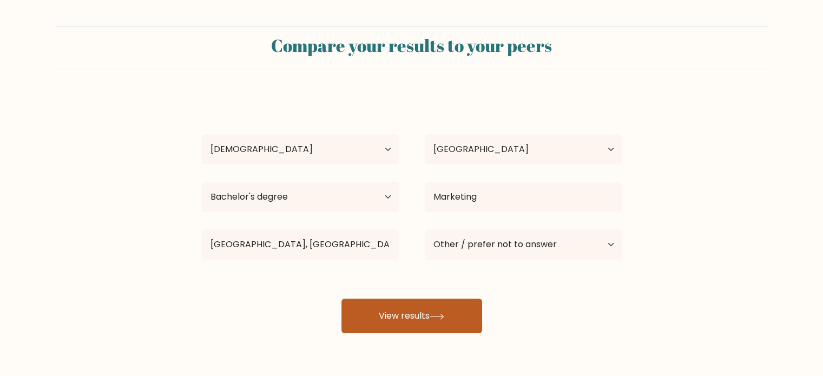
click at [423, 316] on button "View results" at bounding box center [412, 316] width 141 height 35
